Goal: Task Accomplishment & Management: Use online tool/utility

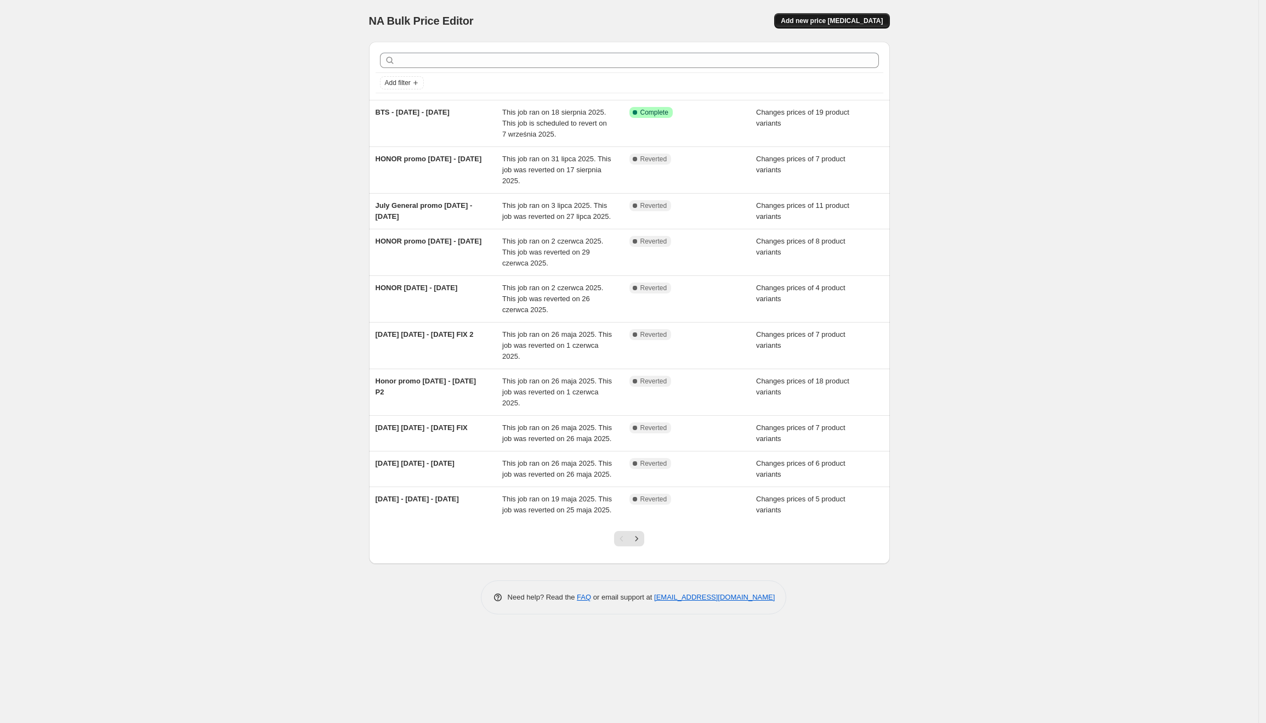
click at [847, 22] on span "Add new price [MEDICAL_DATA]" at bounding box center [832, 20] width 102 height 9
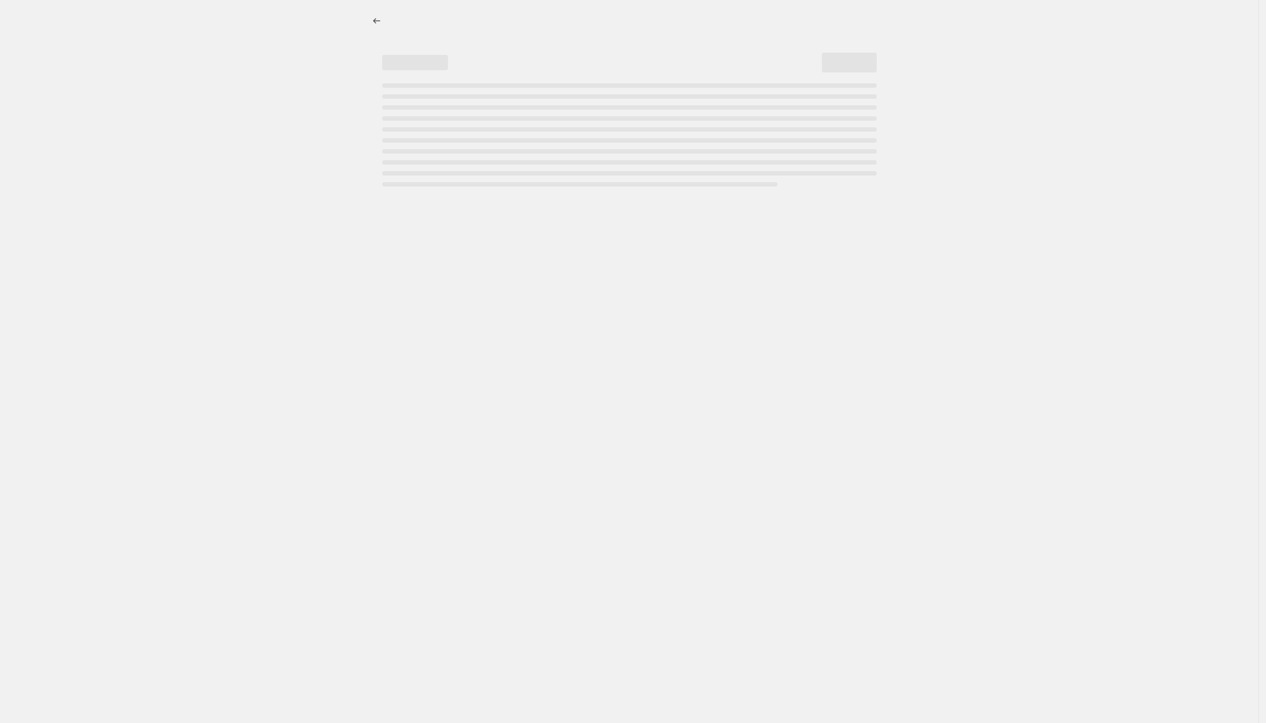
select select "percentage"
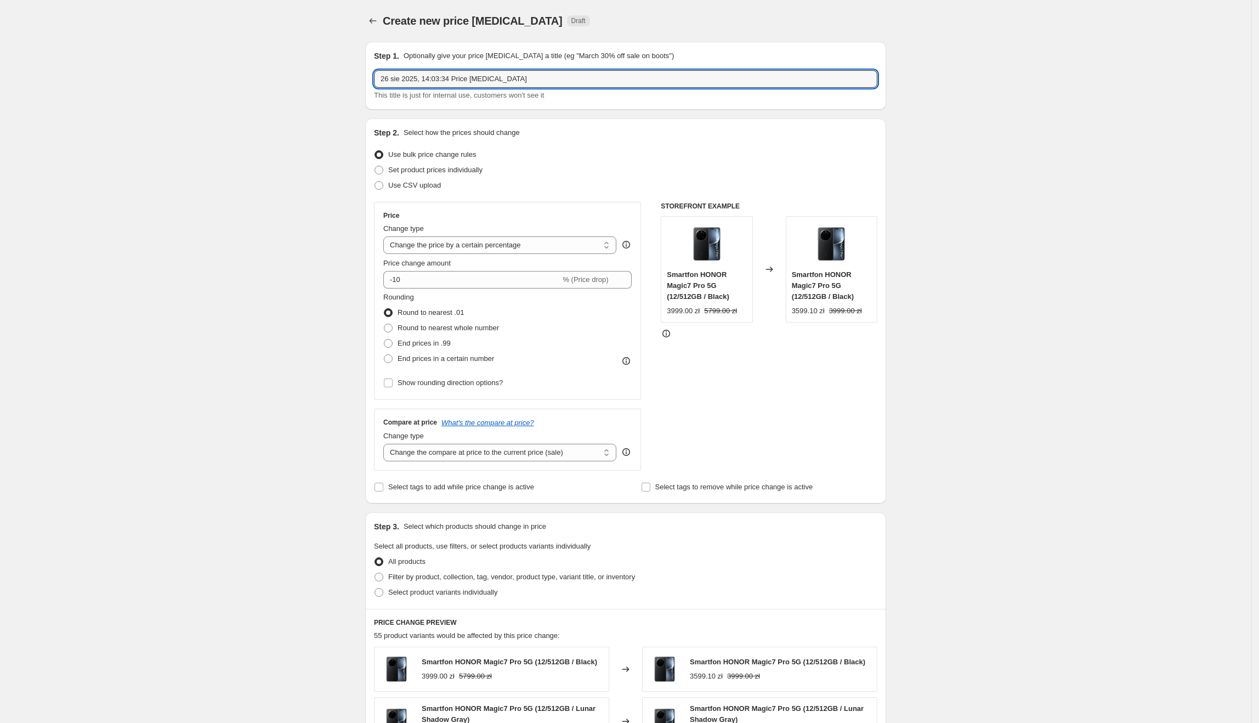
drag, startPoint x: 522, startPoint y: 80, endPoint x: 368, endPoint y: 94, distance: 154.2
click at [368, 94] on div "Step 1. Optionally give your price [MEDICAL_DATA] a title (eg "March 30% off sa…" at bounding box center [625, 76] width 521 height 68
type input "MAGIC V5 [DATE] - [DATE]"
click at [465, 174] on span "Set product prices individually" at bounding box center [435, 170] width 94 height 8
click at [375, 166] on input "Set product prices individually" at bounding box center [374, 166] width 1 height 1
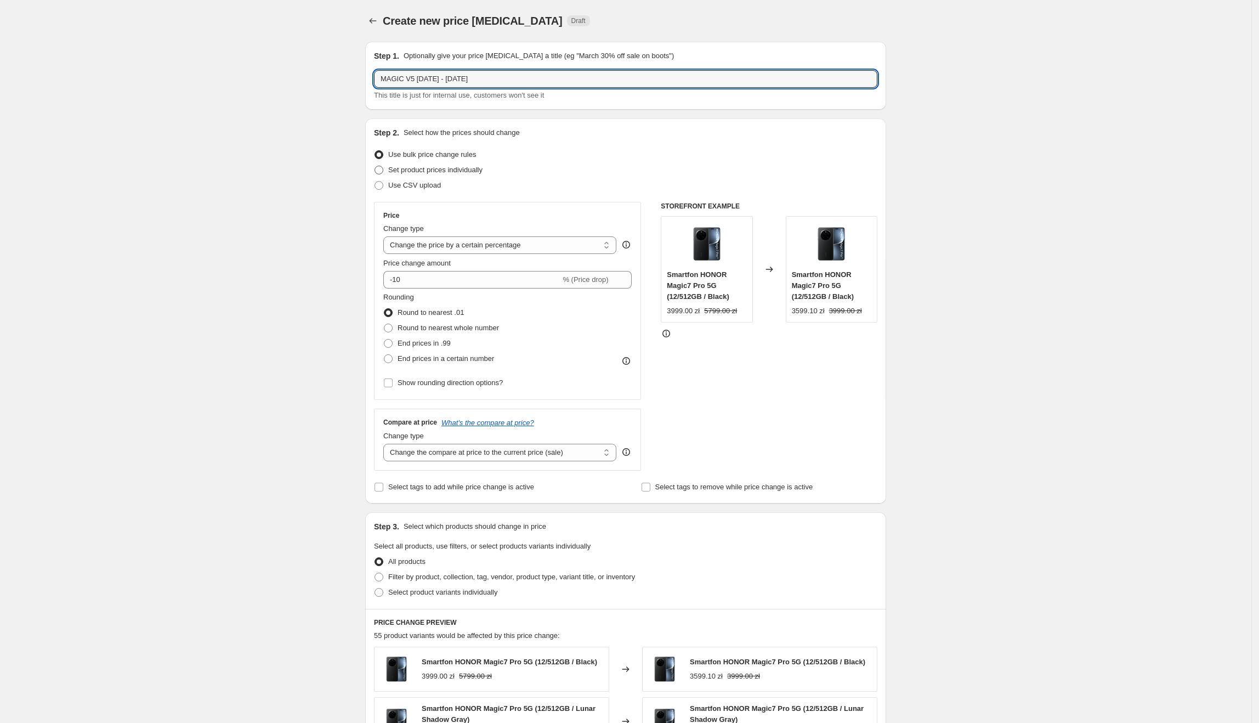
radio input "true"
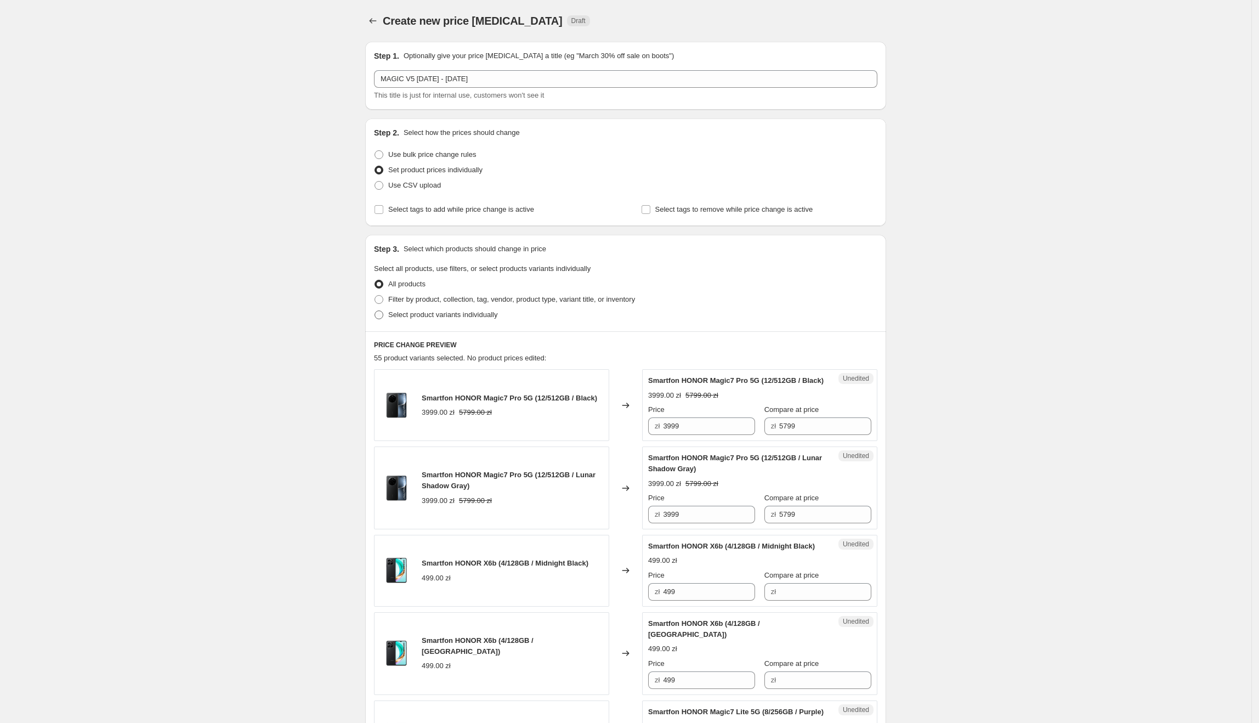
click at [403, 318] on span "Select product variants individually" at bounding box center [442, 314] width 109 height 8
click at [375, 311] on input "Select product variants individually" at bounding box center [374, 310] width 1 height 1
radio input "true"
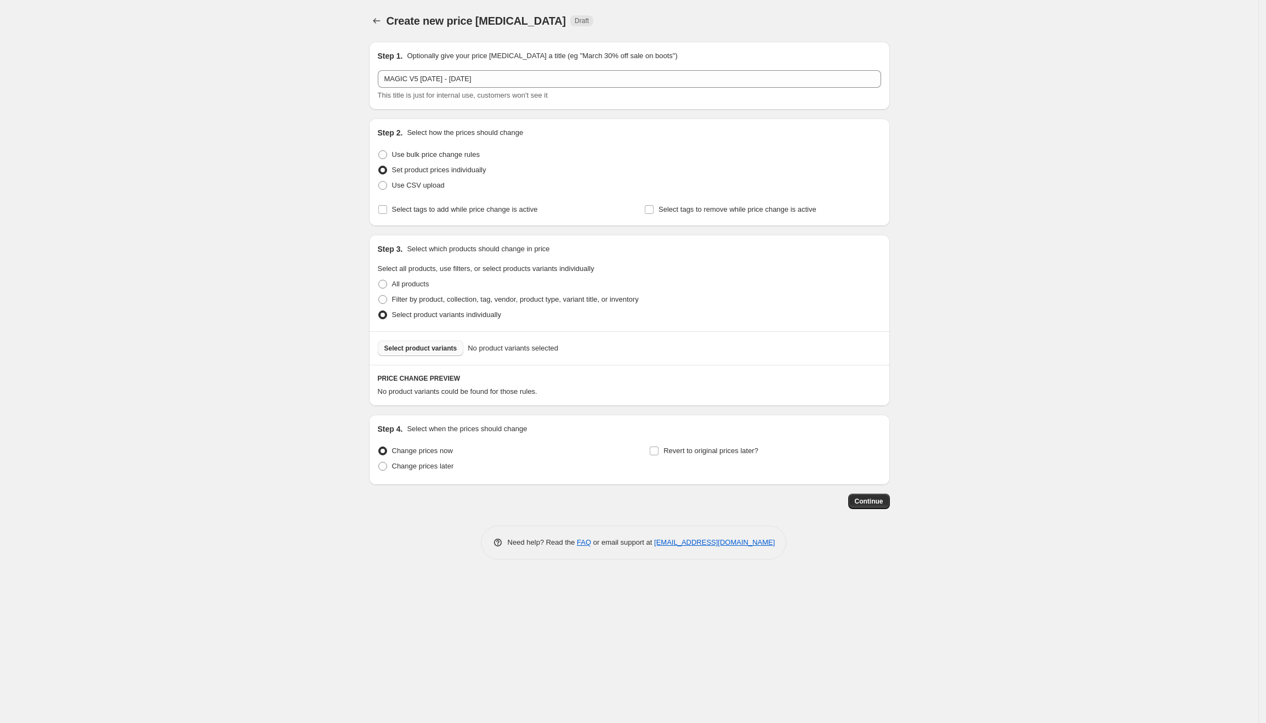
click at [418, 354] on button "Select product variants" at bounding box center [421, 347] width 86 height 15
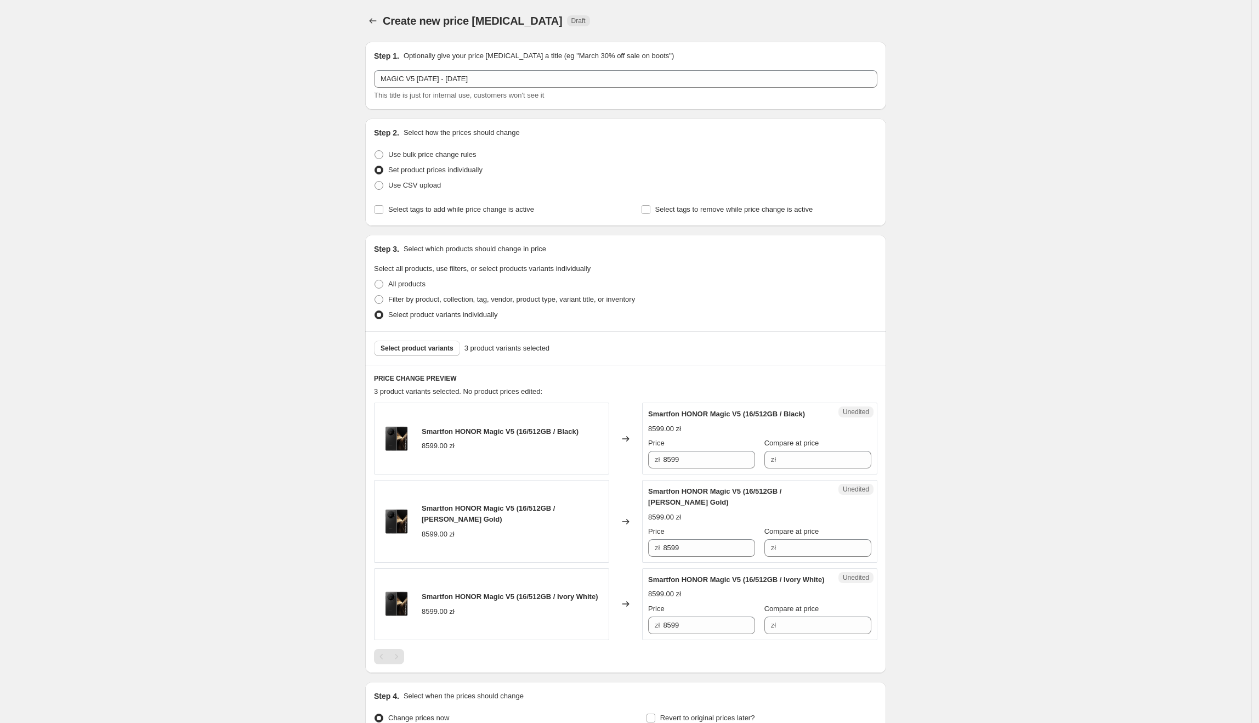
scroll to position [76, 0]
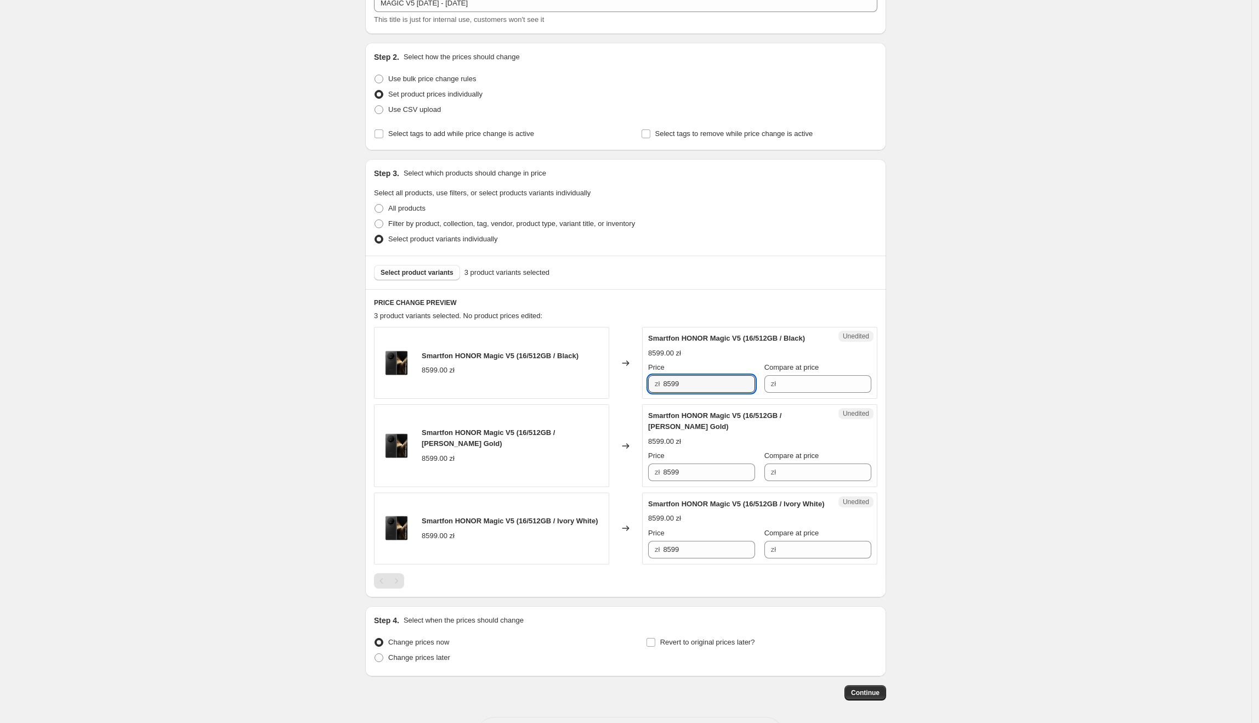
drag, startPoint x: 708, startPoint y: 382, endPoint x: 834, endPoint y: 376, distance: 125.7
click at [584, 390] on div "Smartfon HONOR Magic V5 (16/512GB / Black) 8599.00 zł Changed to Unedited Smart…" at bounding box center [625, 363] width 503 height 72
click at [843, 382] on input "Compare at price" at bounding box center [825, 384] width 92 height 18
paste input "8599"
type input "8599"
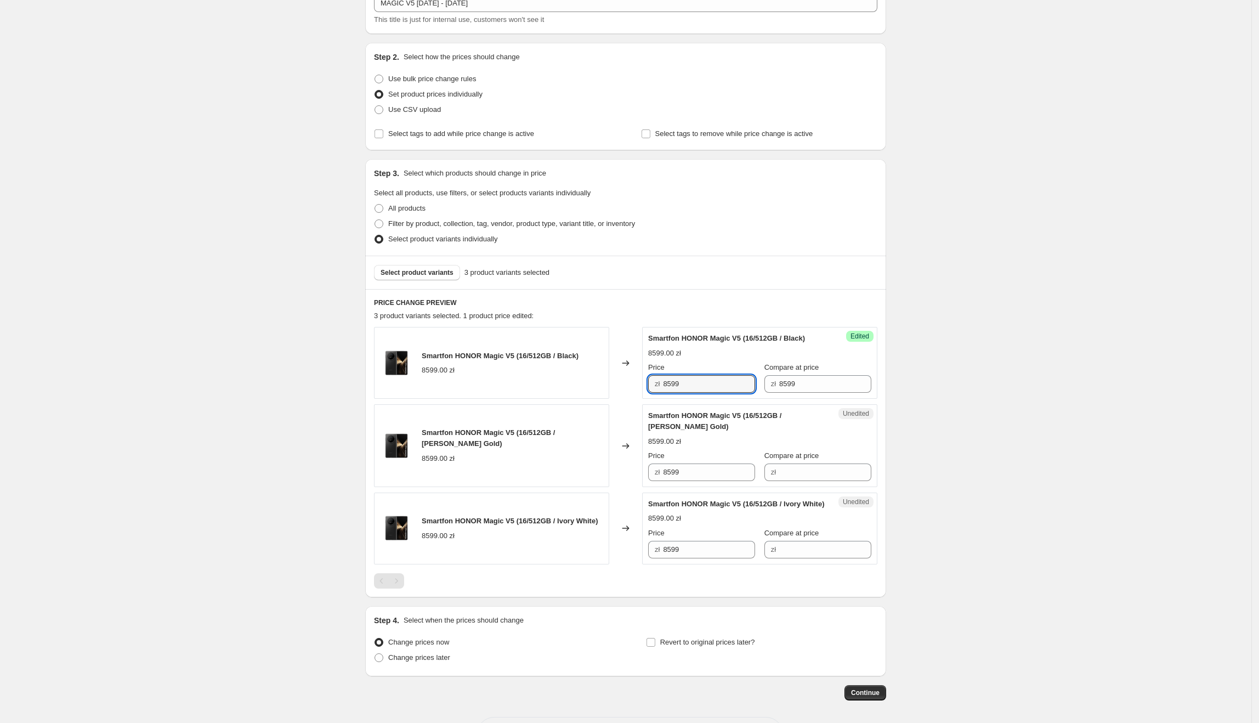
drag, startPoint x: 723, startPoint y: 384, endPoint x: 624, endPoint y: 391, distance: 98.9
click at [624, 391] on div "Smartfon HONOR Magic V5 (16/512GB / Black) 8599.00 zł Changed to Success Edited…" at bounding box center [625, 363] width 503 height 72
type input "7399"
click at [884, 391] on div "PRICE CHANGE PREVIEW 3 product variants selected. 1 product price edited: Smart…" at bounding box center [625, 443] width 521 height 308
drag, startPoint x: 726, startPoint y: 384, endPoint x: 607, endPoint y: 395, distance: 119.0
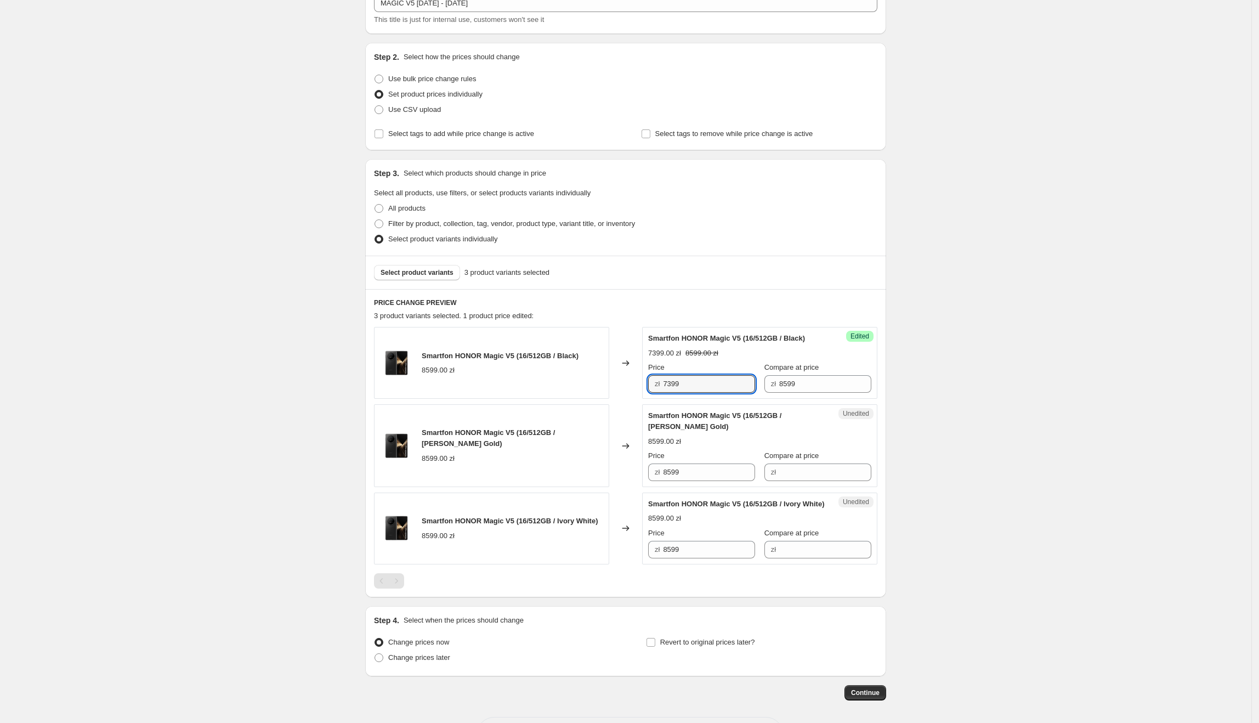
click at [607, 395] on div "Smartfon HONOR Magic V5 (16/512GB / Black) 8599.00 zł Changed to Success Edited…" at bounding box center [625, 363] width 503 height 72
paste input "73"
drag, startPoint x: 693, startPoint y: 472, endPoint x: 610, endPoint y: 498, distance: 86.7
click at [595, 488] on div "Smartfon HONOR Magic V5 (16/512GB / Black) 8599.00 zł Changed to Success Edited…" at bounding box center [625, 445] width 503 height 237
type input "7399"
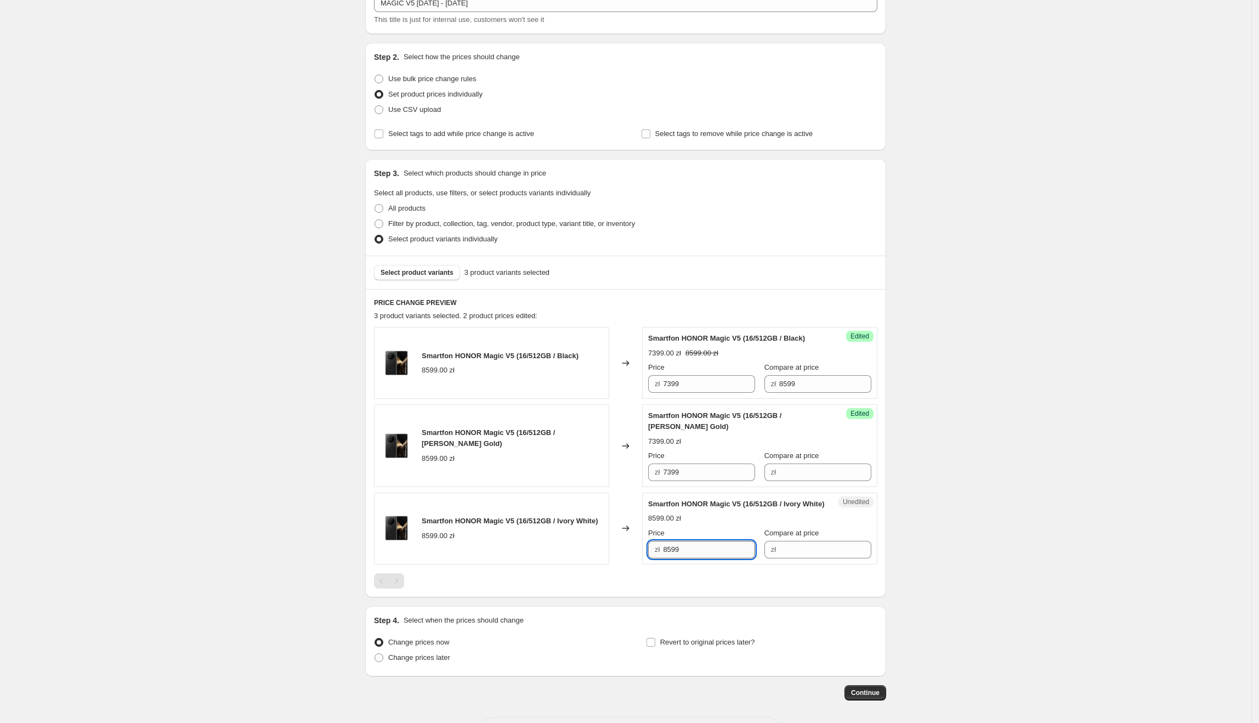
click at [646, 564] on div "Unedited Smartfon HONOR Magic V5 (16/512GB / Ivory White) 8599.00 zł Price zł 8…" at bounding box center [759, 528] width 235 height 72
paste input "73"
type input "7399"
click at [960, 476] on div "Create new price [MEDICAL_DATA]. This page is ready Create new price [MEDICAL_D…" at bounding box center [625, 345] width 1251 height 843
click at [831, 385] on input "8599" at bounding box center [825, 384] width 92 height 18
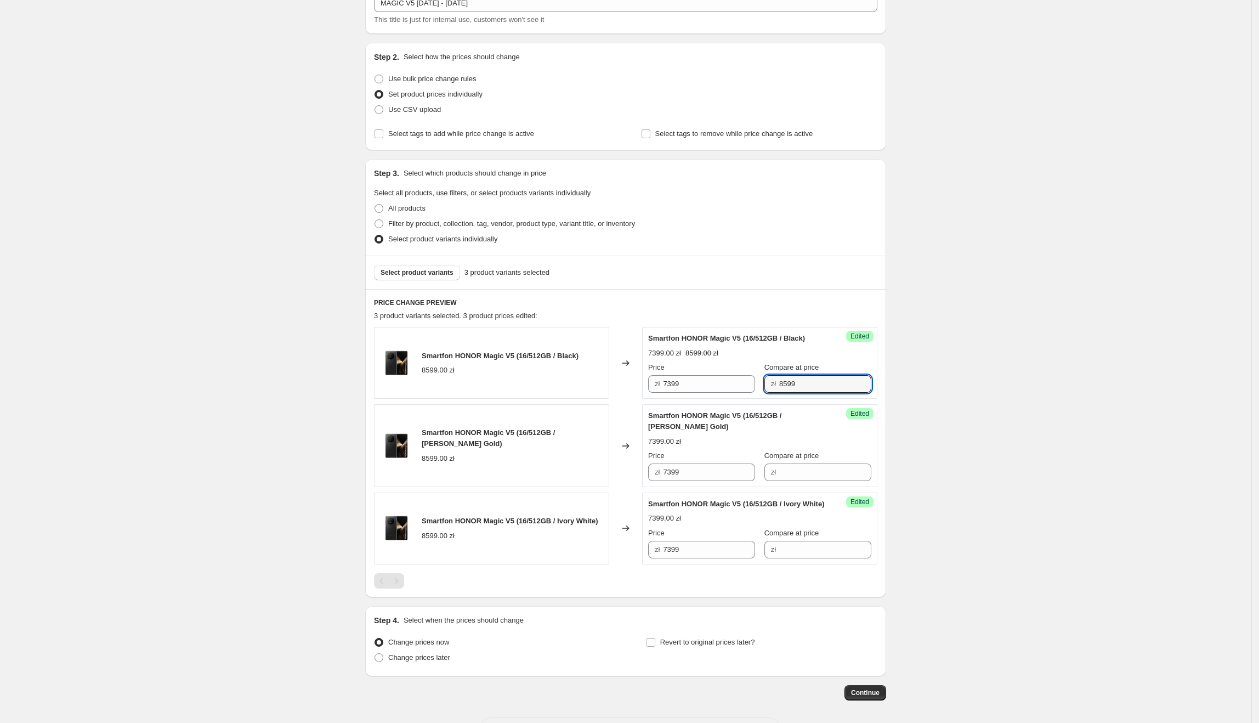
drag, startPoint x: 760, startPoint y: 389, endPoint x: 761, endPoint y: 409, distance: 20.3
click at [740, 391] on div "Price zł 7399 Compare at price zł 8599" at bounding box center [759, 377] width 223 height 31
click at [823, 468] on input "Compare at price" at bounding box center [825, 472] width 92 height 18
paste input "8599"
type input "8599"
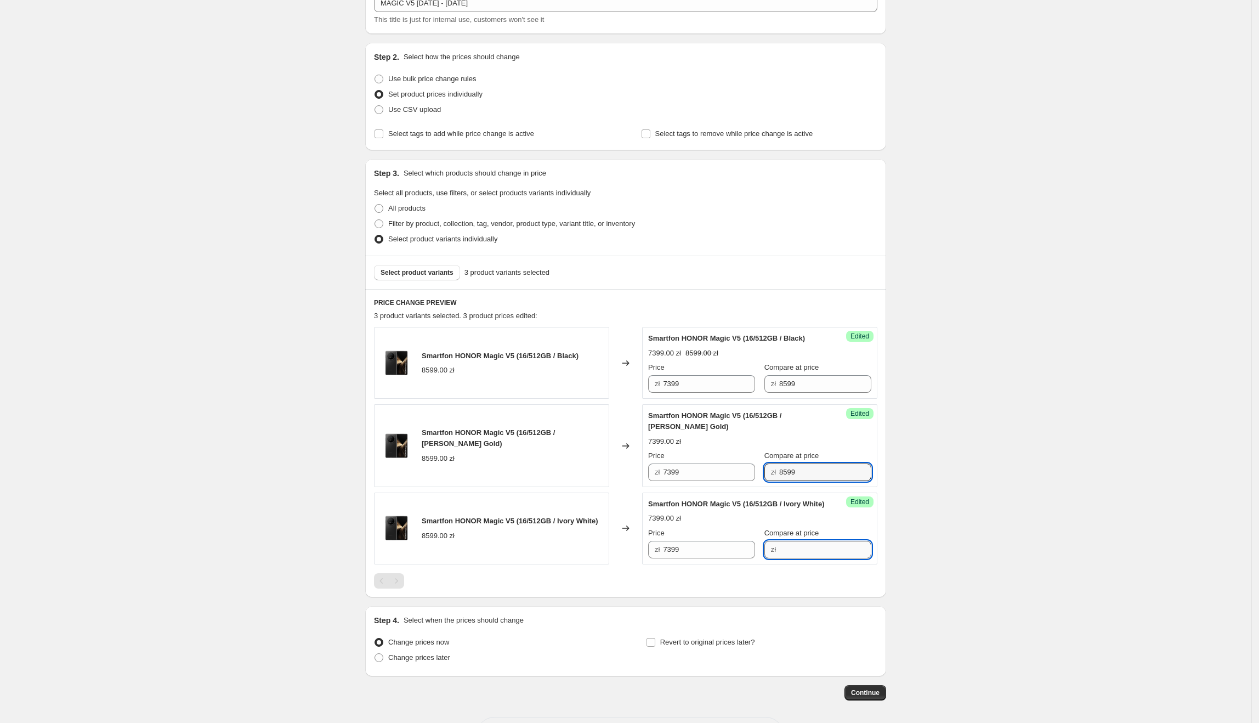
click at [804, 558] on input "Compare at price" at bounding box center [825, 550] width 92 height 18
paste input "8599"
type input "8599"
click at [968, 542] on div "Create new price [MEDICAL_DATA]. This page is ready Create new price [MEDICAL_D…" at bounding box center [625, 345] width 1251 height 843
click at [731, 647] on span "Revert to original prices later?" at bounding box center [707, 641] width 95 height 11
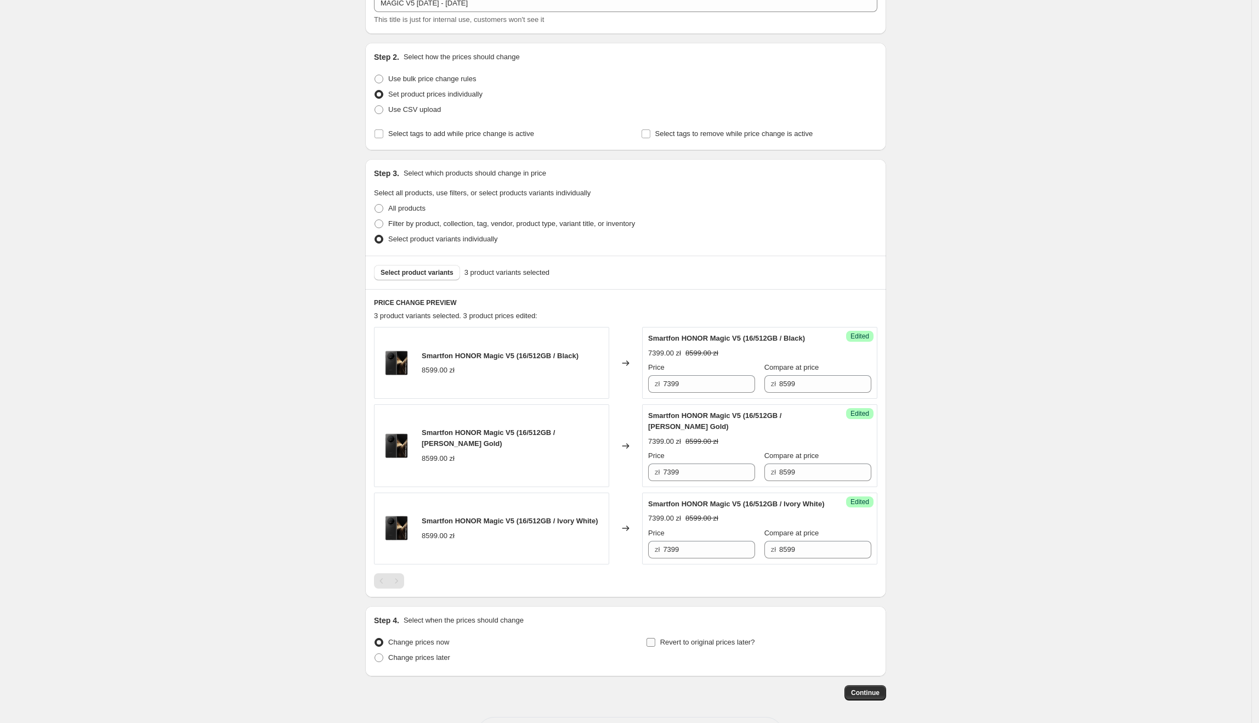
click at [655, 646] on input "Revert to original prices later?" at bounding box center [650, 642] width 9 height 9
checkbox input "true"
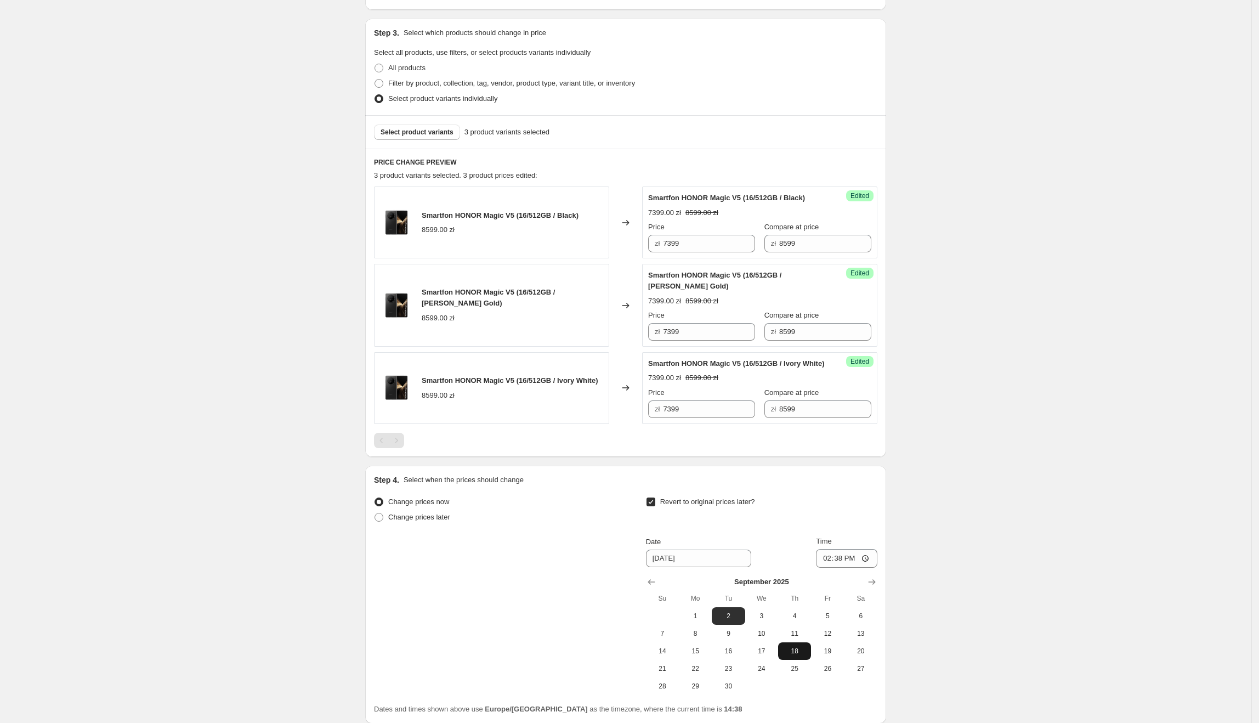
scroll to position [220, 0]
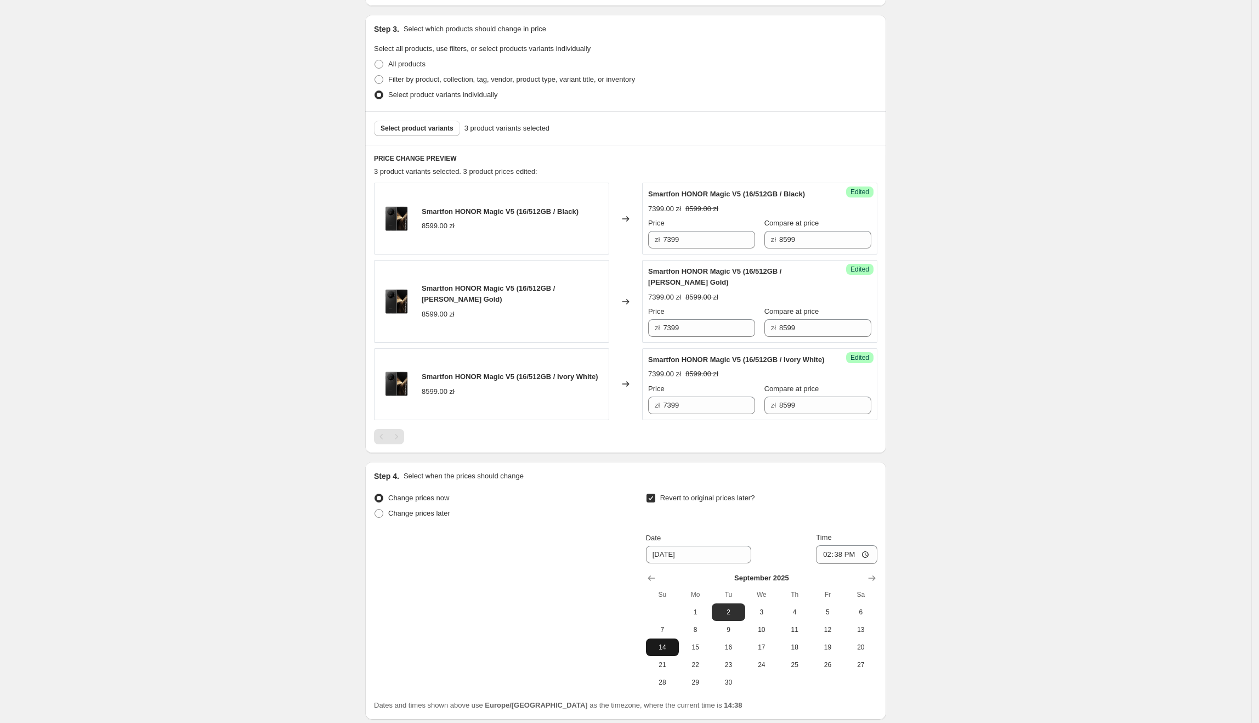
click at [666, 651] on span "14" at bounding box center [662, 647] width 24 height 9
type input "[DATE]"
click at [845, 564] on input "14:38" at bounding box center [846, 554] width 61 height 19
type input "23:55"
click at [950, 592] on div "Create new price [MEDICAL_DATA]. This page is ready Create new price [MEDICAL_D…" at bounding box center [625, 295] width 1251 height 1030
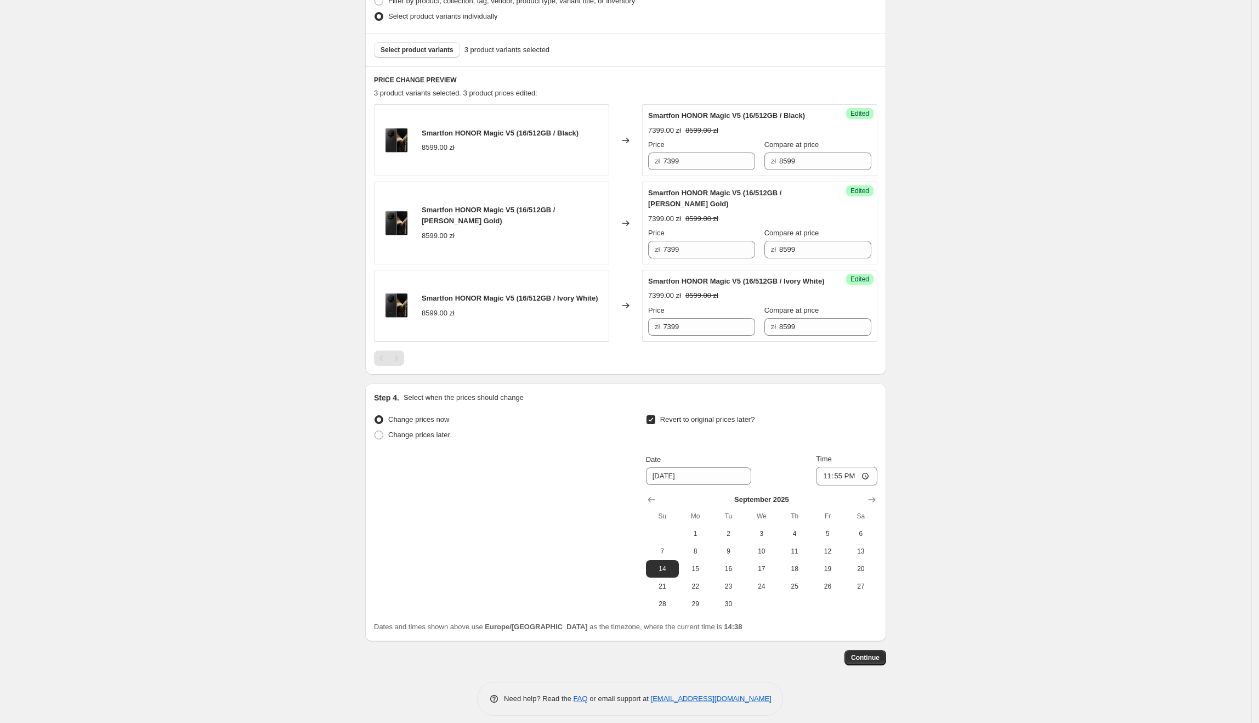
scroll to position [320, 0]
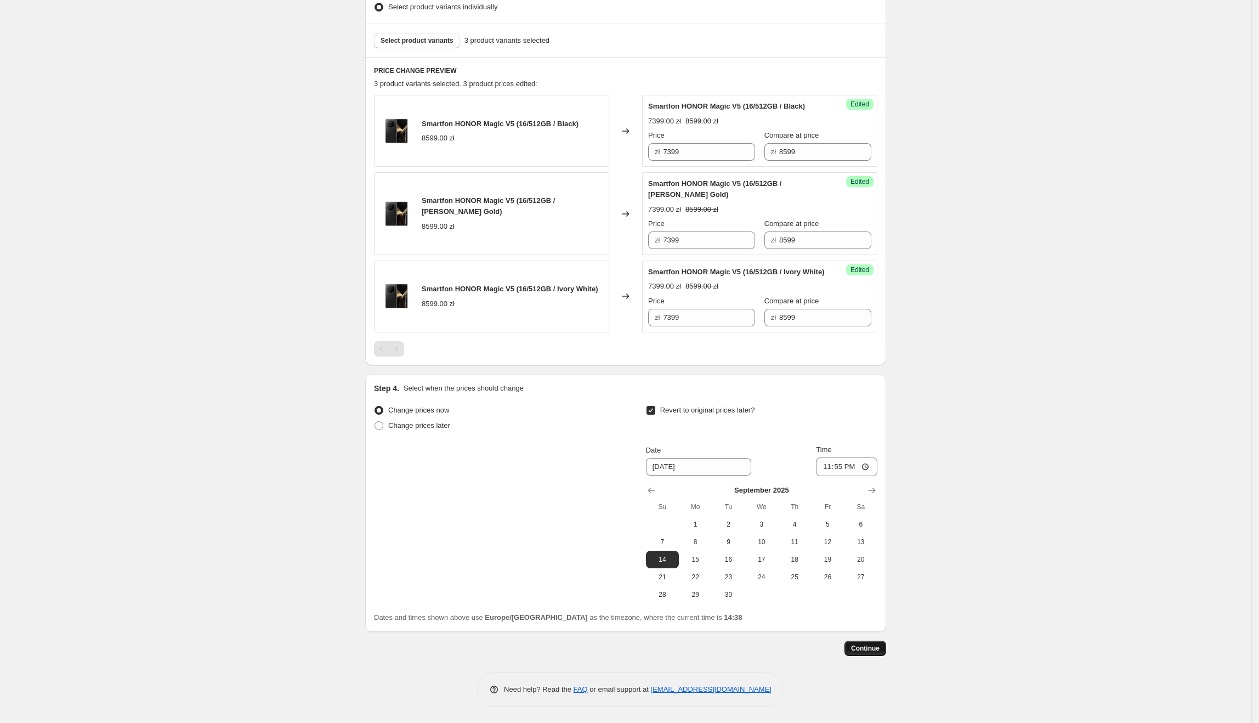
click at [873, 646] on span "Continue" at bounding box center [865, 648] width 29 height 9
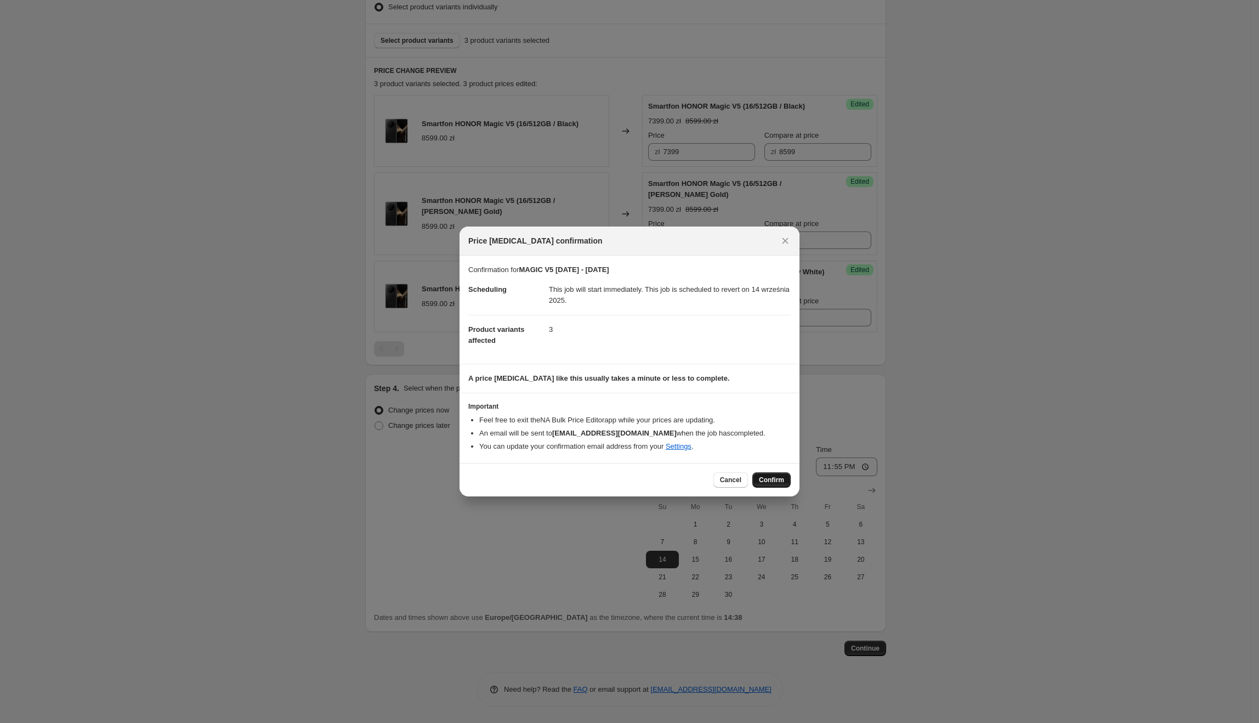
click at [773, 482] on span "Confirm" at bounding box center [771, 479] width 25 height 9
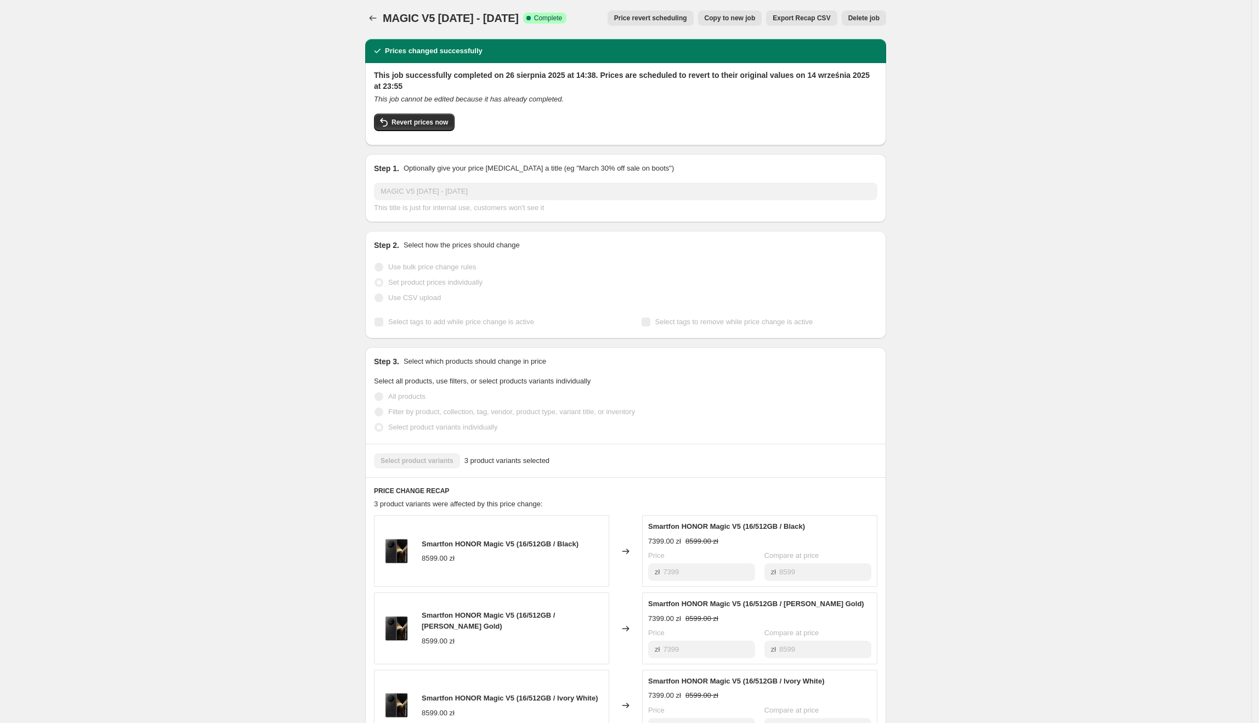
scroll to position [2, 0]
